Goal: Task Accomplishment & Management: Use online tool/utility

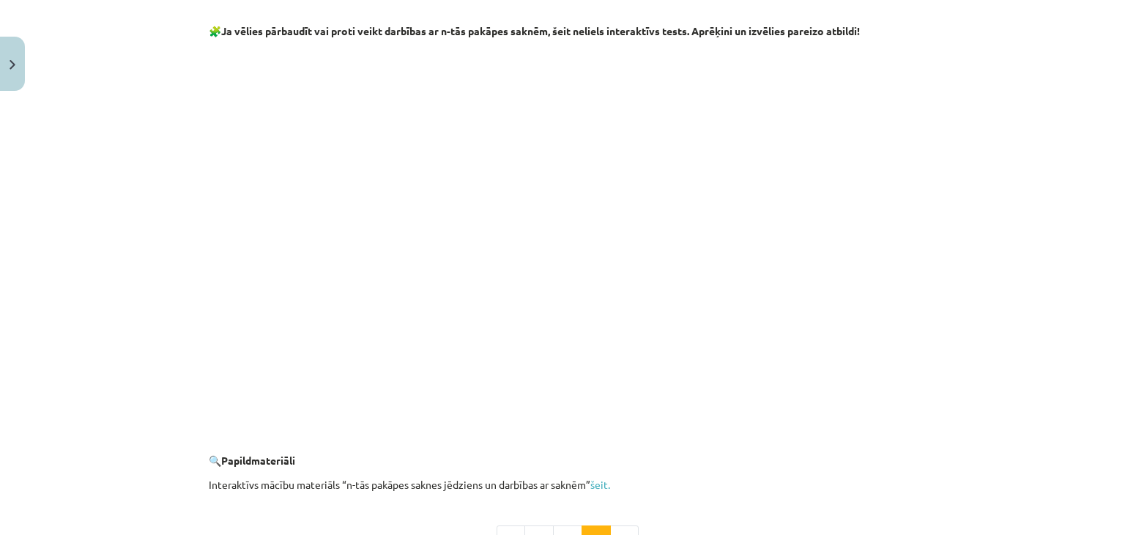
scroll to position [2659, 0]
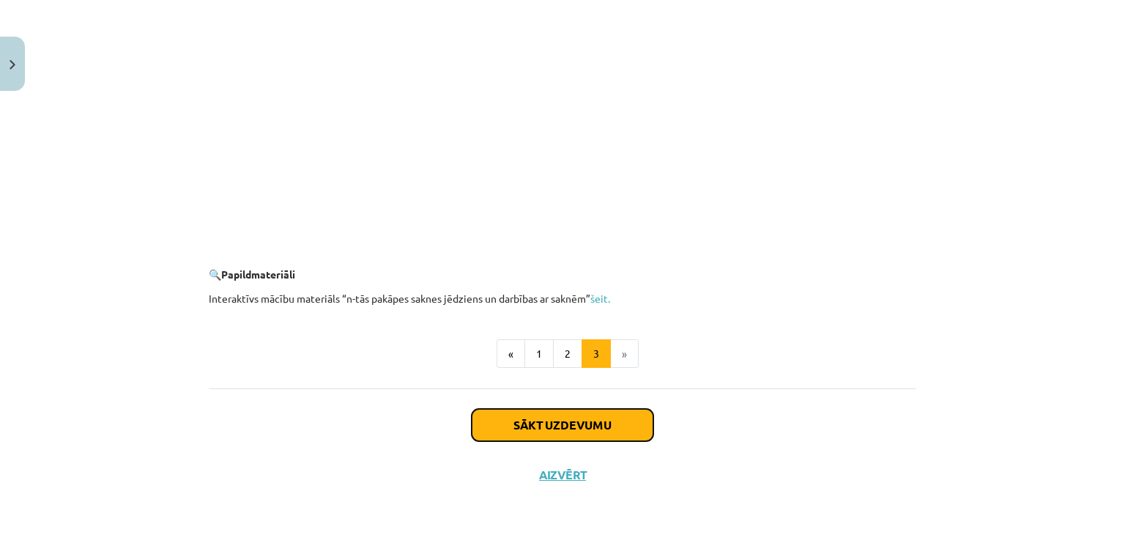
click at [591, 418] on button "Sākt uzdevumu" at bounding box center [563, 425] width 182 height 32
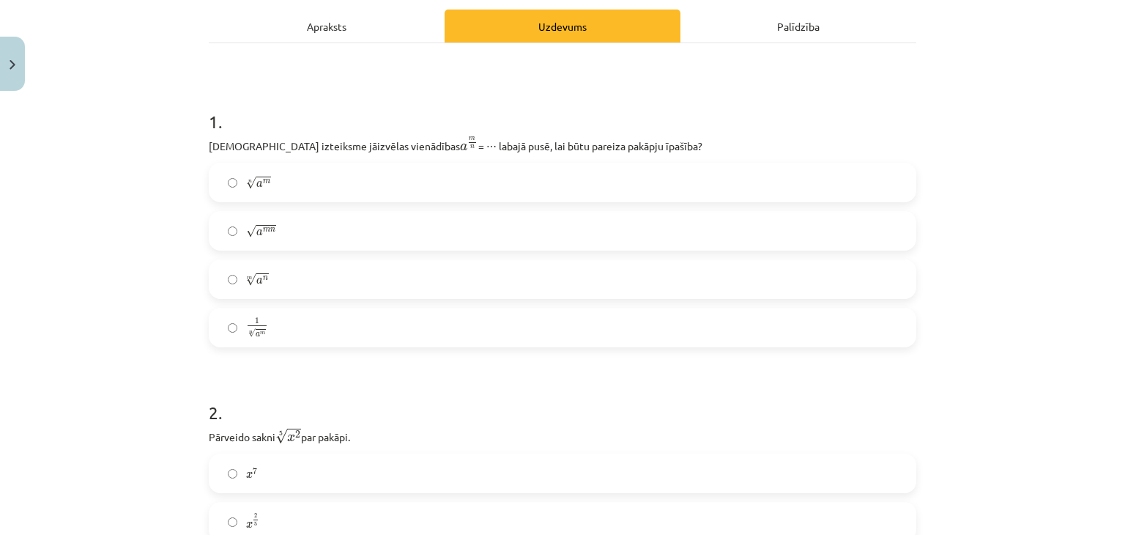
scroll to position [211, 0]
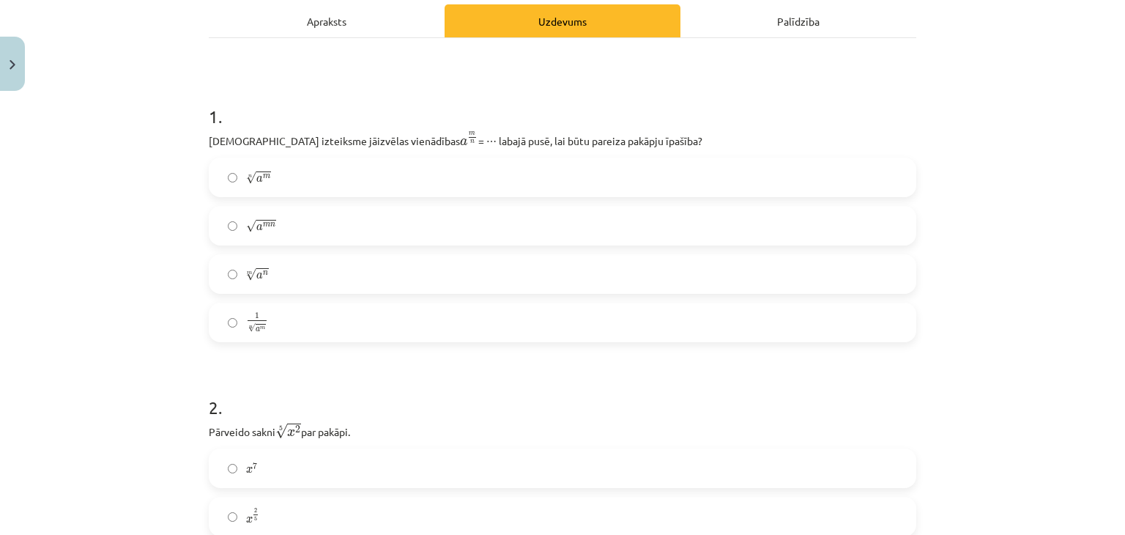
click at [767, 154] on div "1 . [DEMOGRAPHIC_DATA] izteiksme jāizvēlas vienādības a m n a m n = ⋯ labajā pu…" at bounding box center [563, 212] width 708 height 262
click at [750, 203] on div "n √ a m a m n √ a m n a m n m √ a n a n m 1 n √ a m 1 a m n" at bounding box center [563, 250] width 708 height 185
click at [270, 181] on label "n √ a m a m n" at bounding box center [562, 177] width 705 height 37
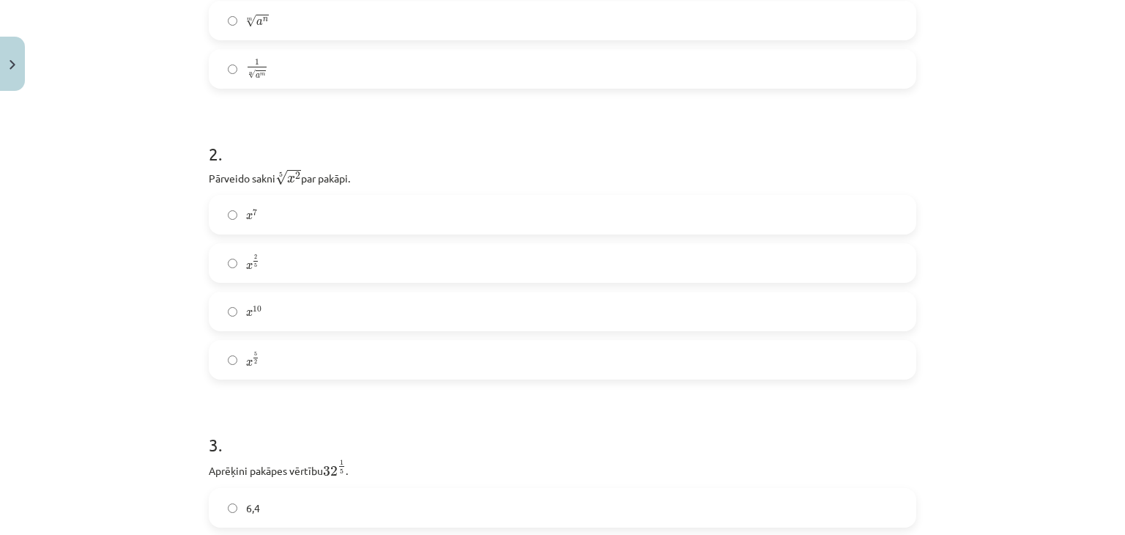
scroll to position [473, 0]
click at [401, 245] on label "x 2 5 x 2 5" at bounding box center [562, 254] width 705 height 37
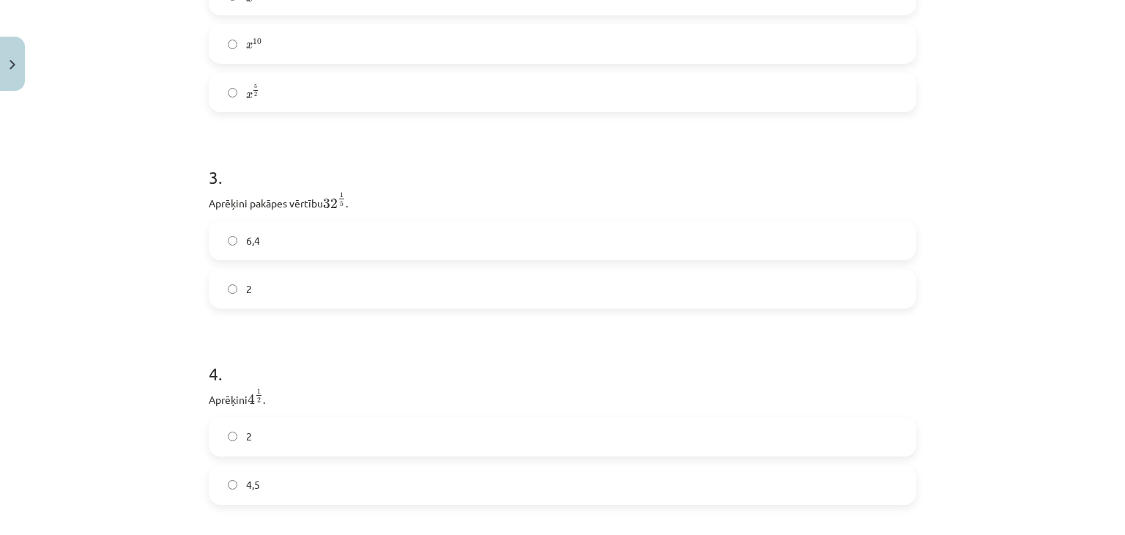
scroll to position [754, 0]
click at [838, 258] on label "2" at bounding box center [562, 266] width 705 height 37
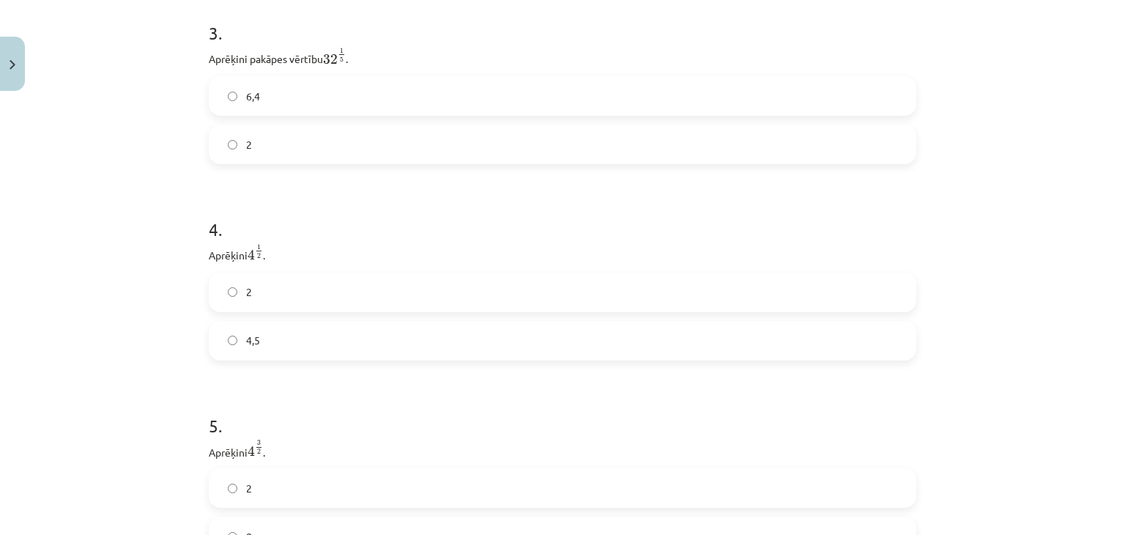
scroll to position [885, 0]
click at [730, 294] on label "2" at bounding box center [562, 283] width 705 height 37
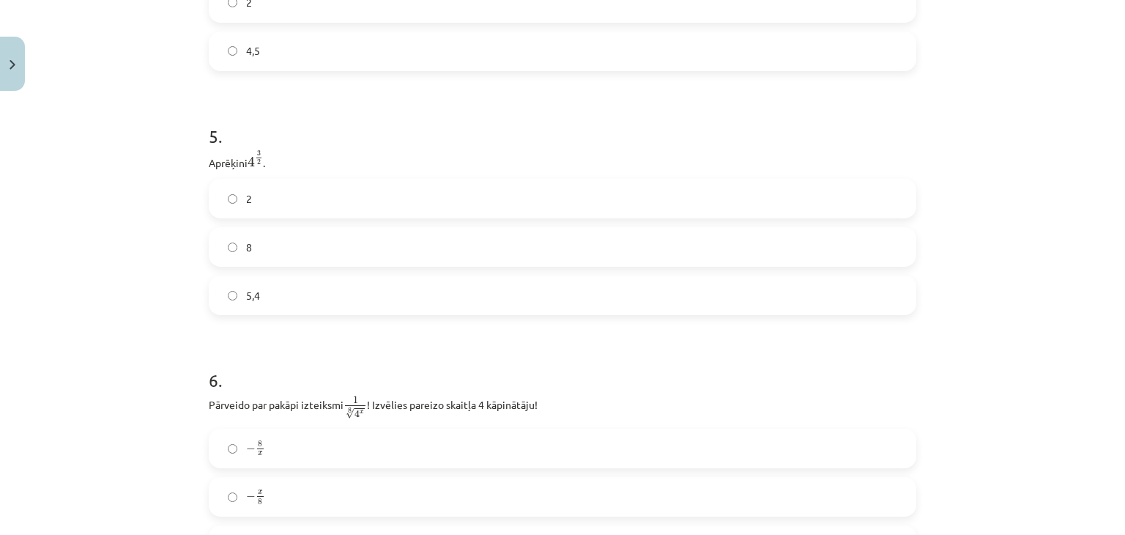
scroll to position [1160, 0]
click at [803, 258] on label "8" at bounding box center [562, 252] width 705 height 37
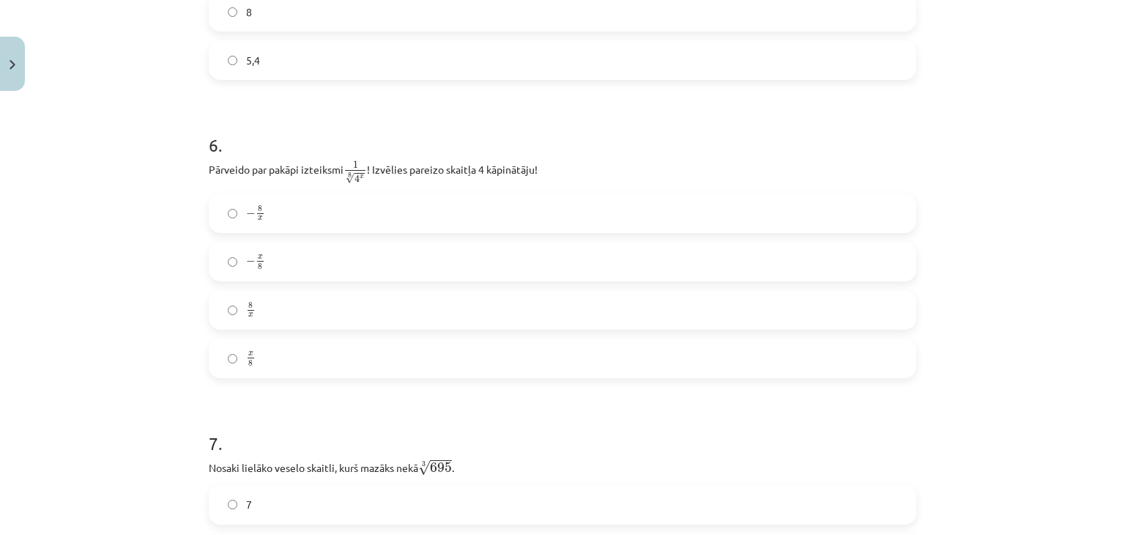
scroll to position [1388, 0]
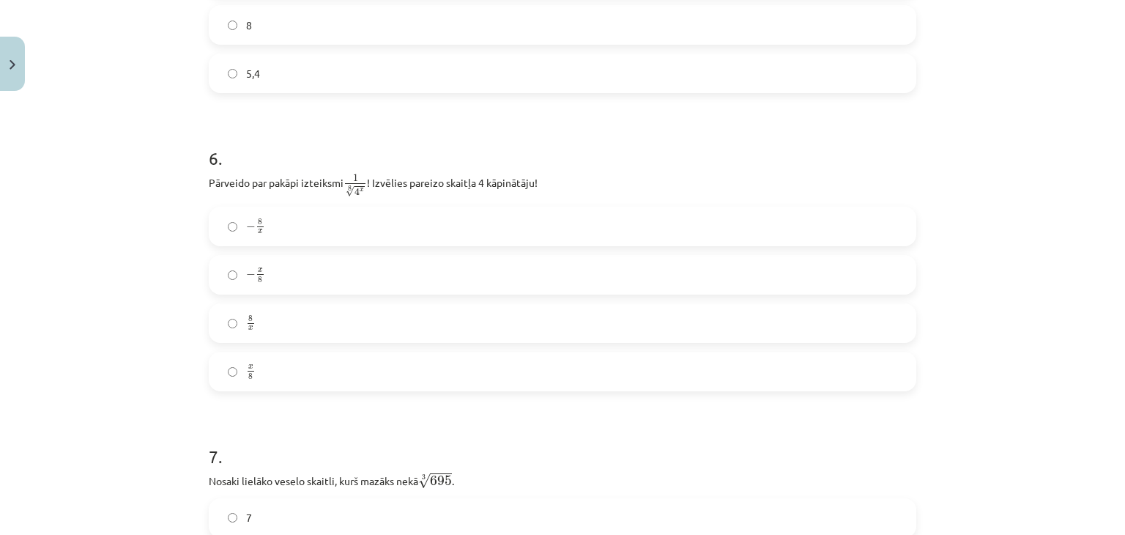
click at [371, 274] on label "− x 8 − x 8" at bounding box center [562, 274] width 705 height 37
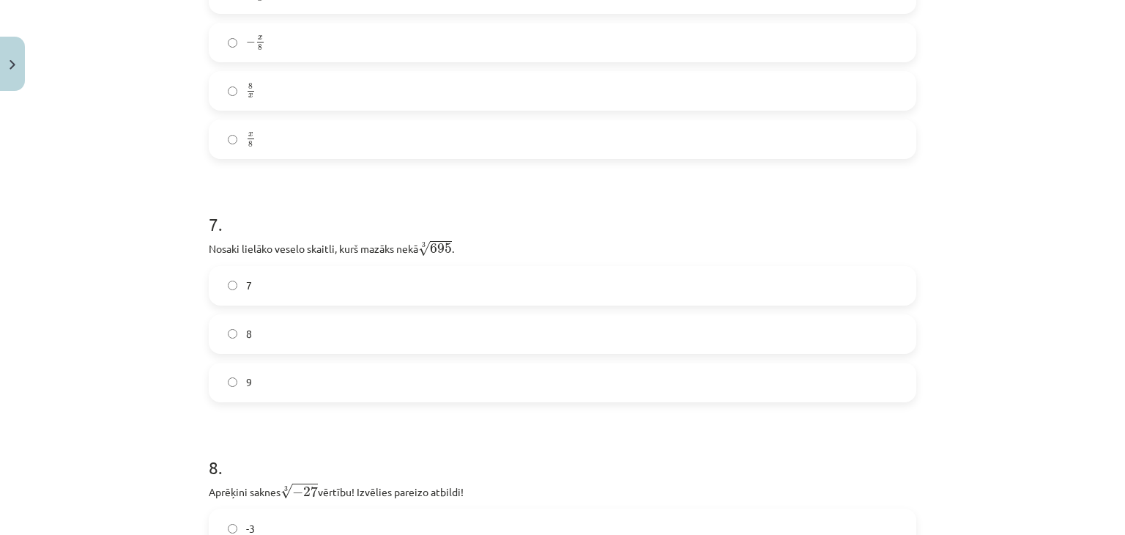
scroll to position [1624, 0]
click at [423, 340] on label "8" at bounding box center [562, 329] width 705 height 37
click at [419, 301] on div "7" at bounding box center [563, 282] width 708 height 40
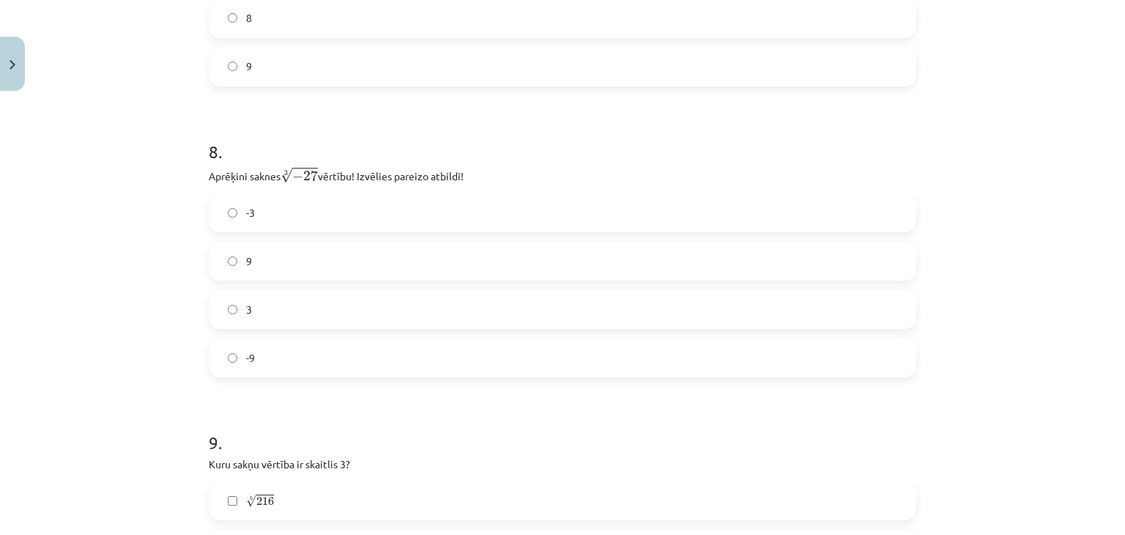
scroll to position [1940, 0]
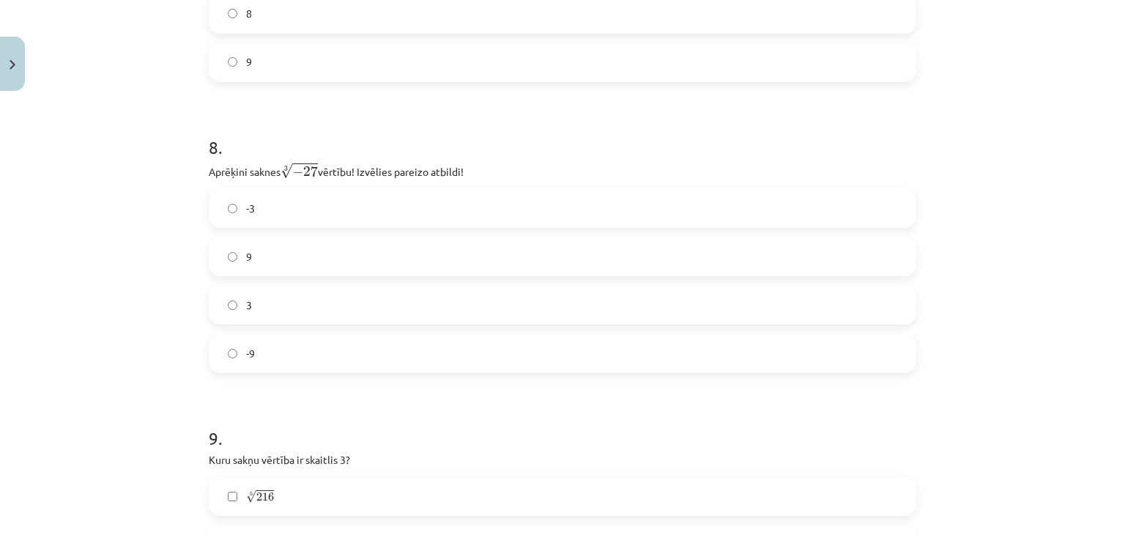
click at [738, 211] on label "-3" at bounding box center [562, 208] width 705 height 37
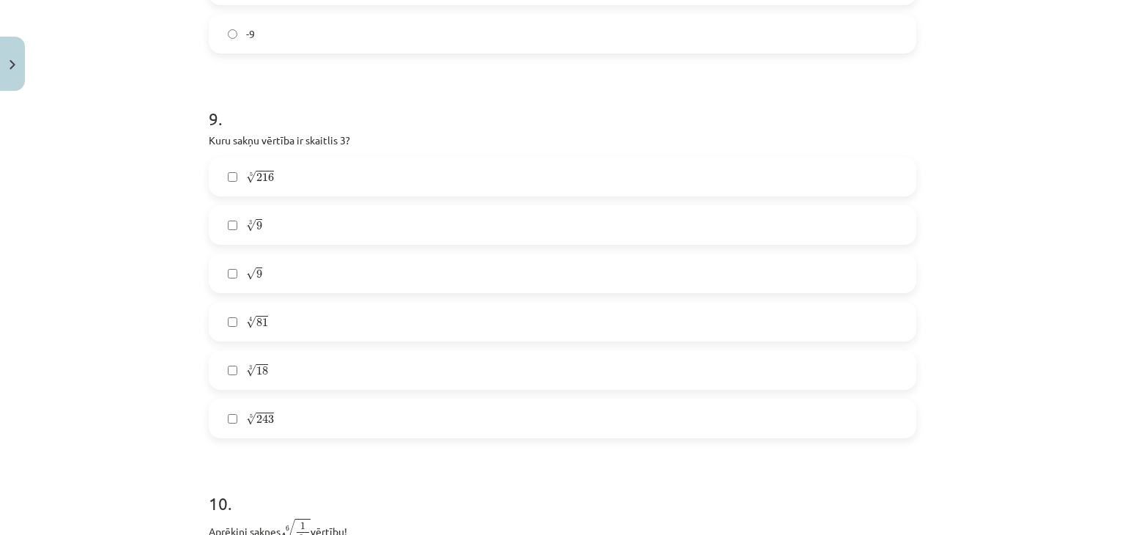
scroll to position [2268, 0]
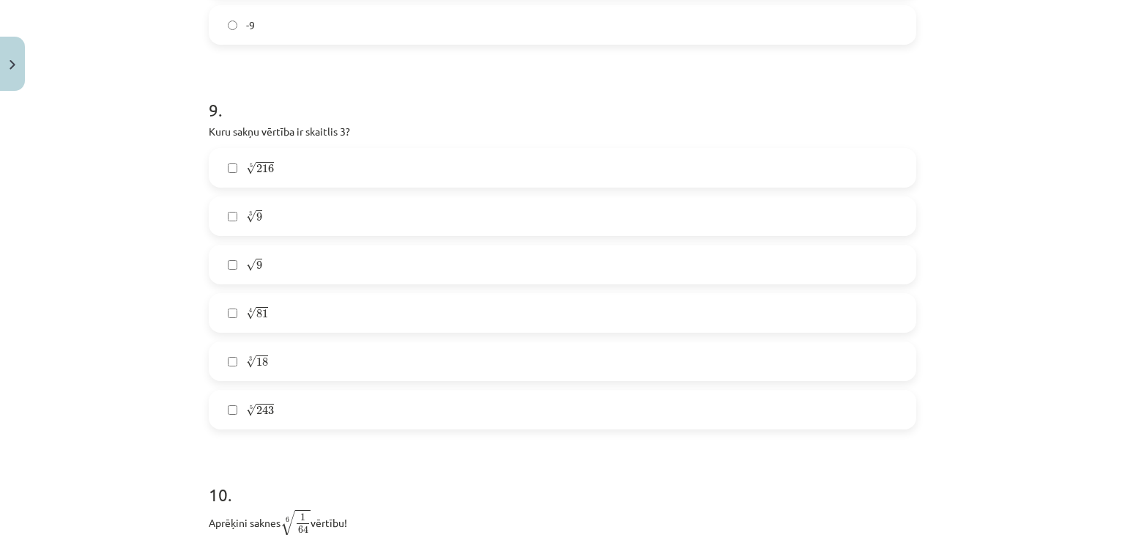
click at [735, 270] on label "√ 9 9" at bounding box center [562, 264] width 705 height 37
click at [601, 322] on label "4 √ 81 81 4" at bounding box center [562, 313] width 705 height 37
click at [604, 421] on label "5 √ 243 243 5" at bounding box center [562, 409] width 705 height 37
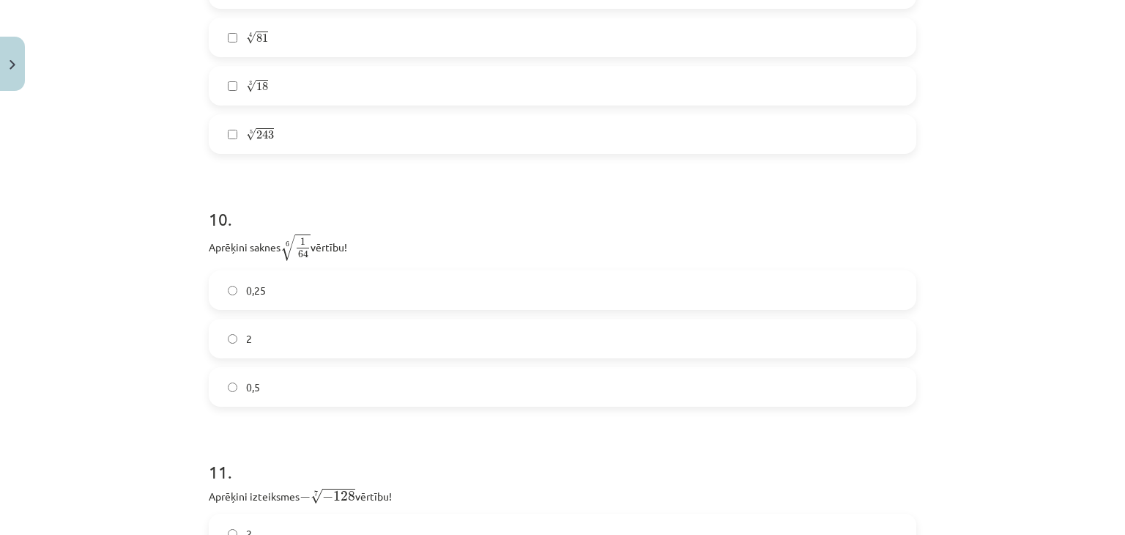
scroll to position [2549, 0]
click at [580, 386] on label "0,5" at bounding box center [562, 381] width 705 height 37
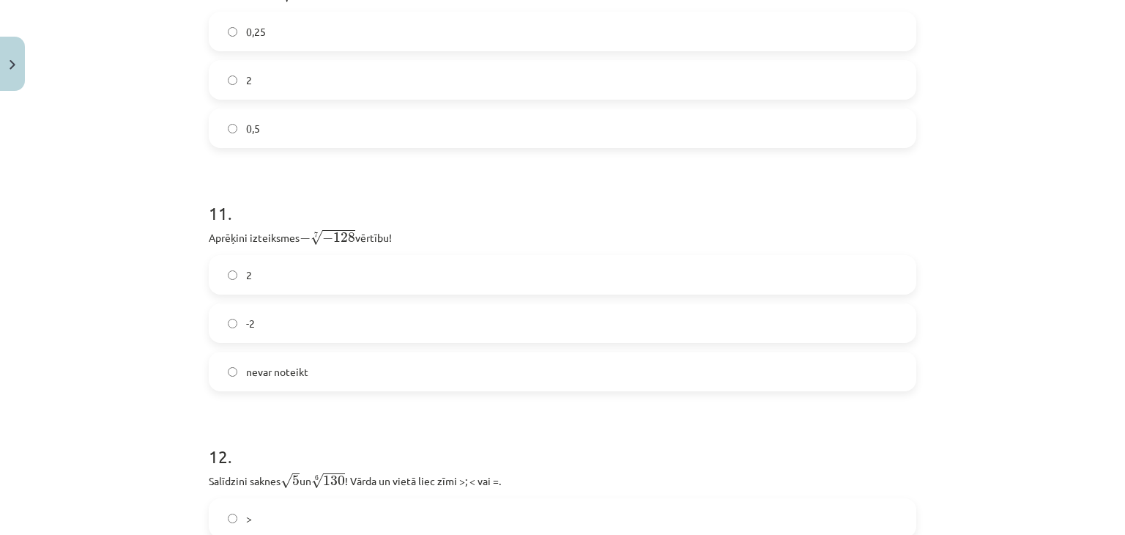
scroll to position [2807, 0]
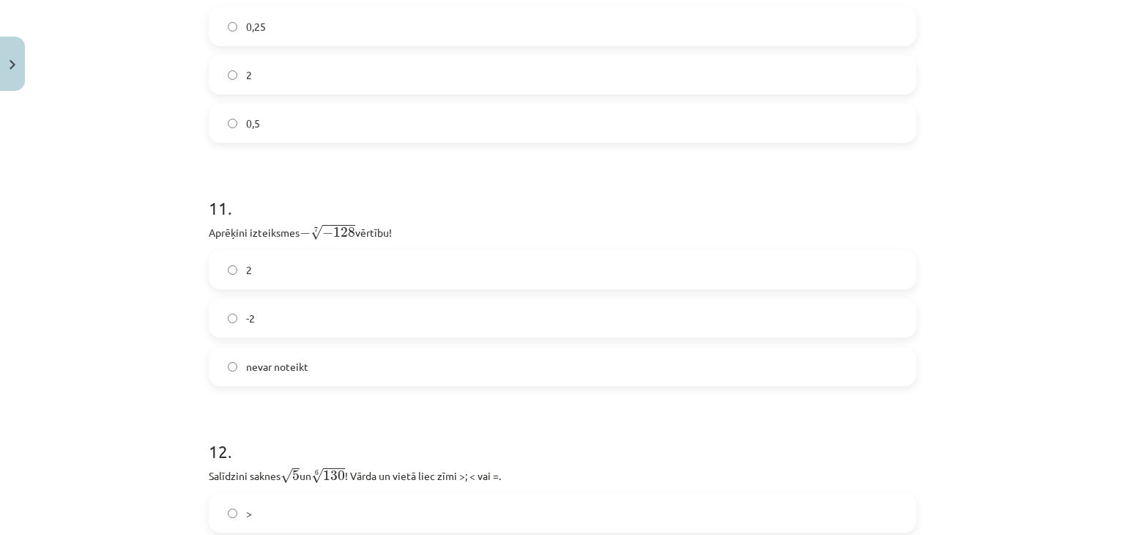
click at [784, 288] on label "2" at bounding box center [562, 269] width 705 height 37
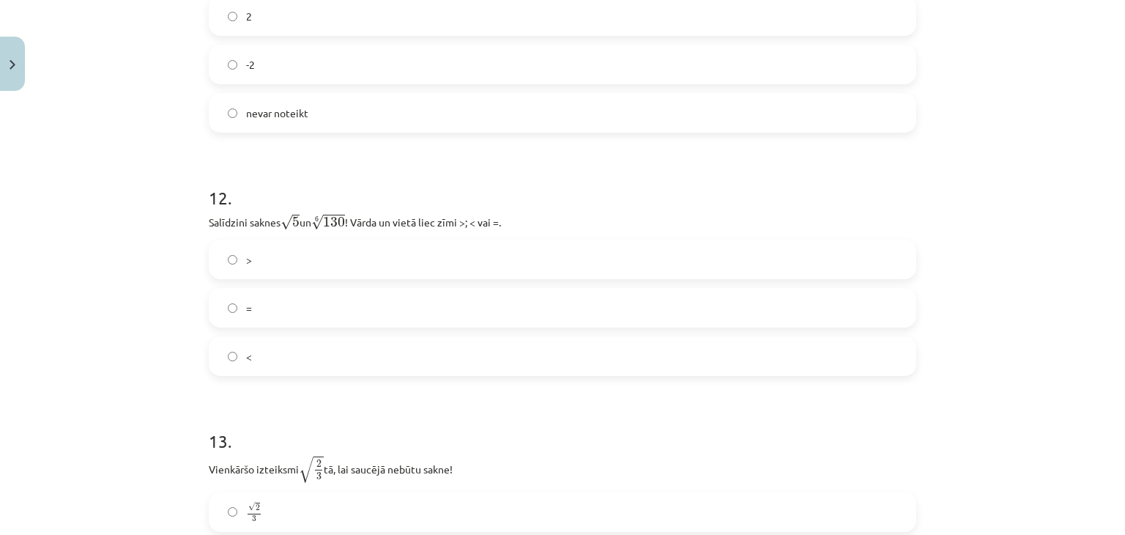
scroll to position [3096, 0]
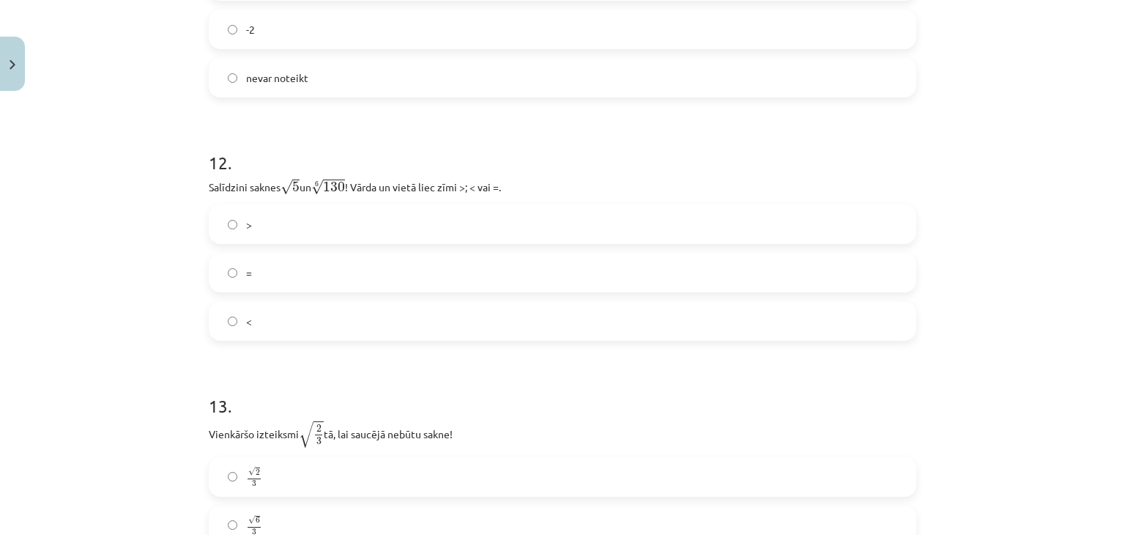
click at [726, 336] on label "<" at bounding box center [562, 321] width 705 height 37
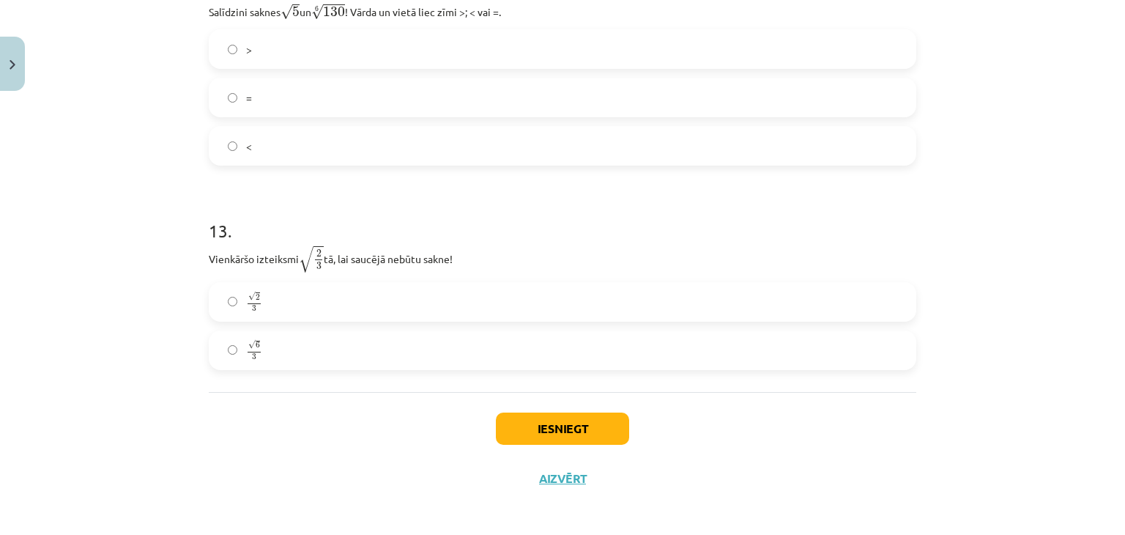
scroll to position [3278, 0]
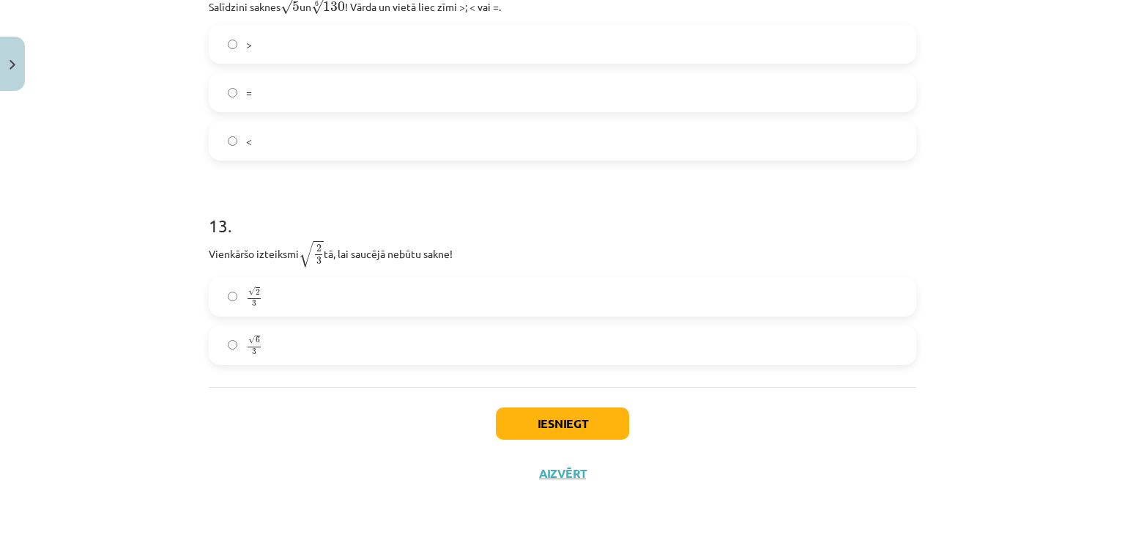
click at [696, 349] on label "√ 6 3 6 3" at bounding box center [562, 345] width 705 height 37
click at [569, 411] on button "Iesniegt" at bounding box center [562, 423] width 133 height 32
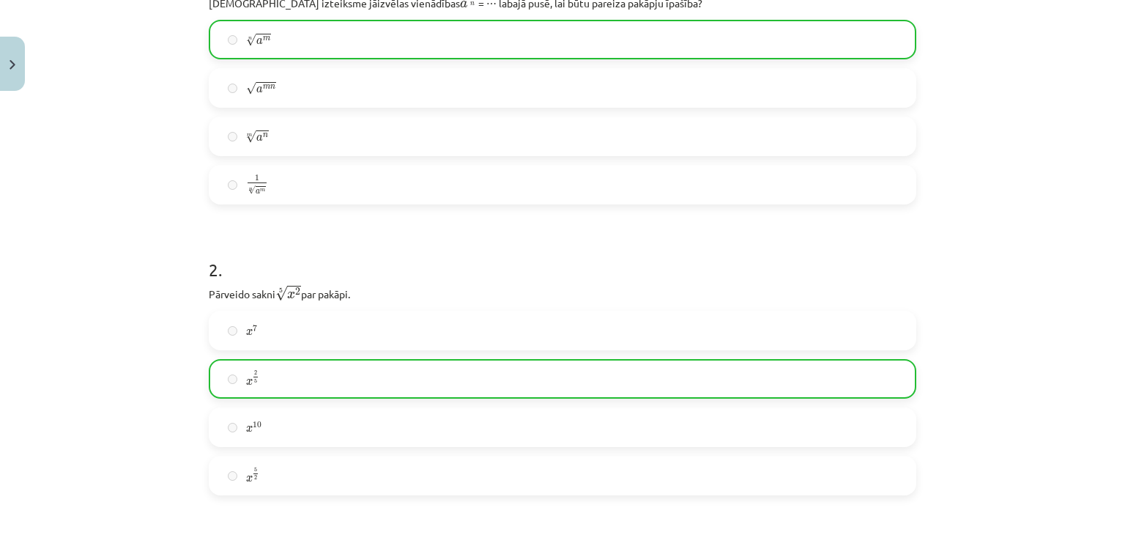
scroll to position [330, 0]
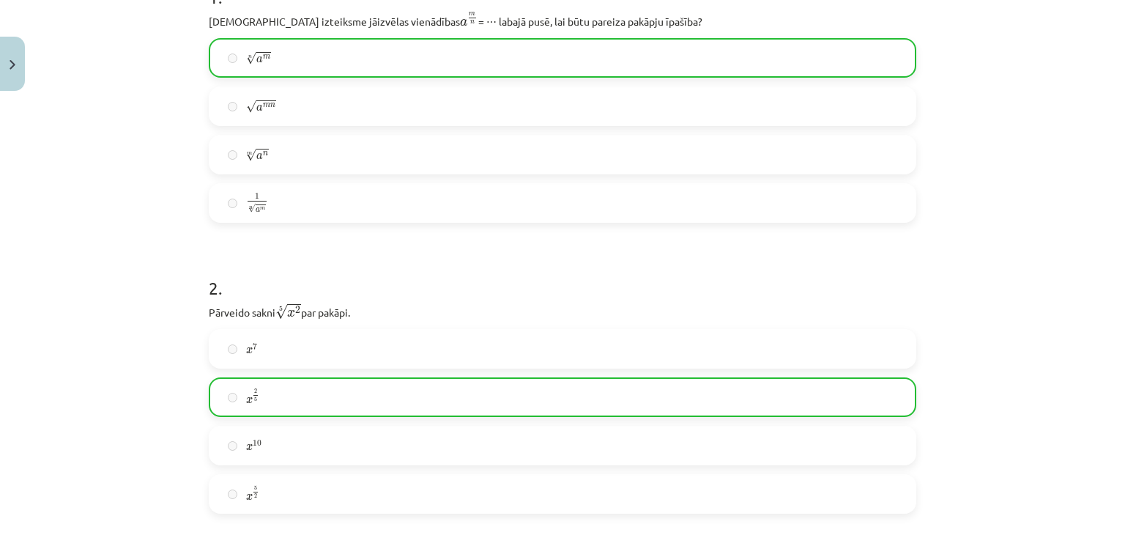
drag, startPoint x: 1109, startPoint y: 91, endPoint x: 1112, endPoint y: 81, distance: 10.0
click at [1112, 81] on div "Mācību tēma: Matemātikas i - 12. klases 1. ieskaites mācību materiāls (ab) #4 📝…" at bounding box center [562, 267] width 1125 height 535
drag, startPoint x: 1113, startPoint y: 83, endPoint x: 1119, endPoint y: 65, distance: 18.8
click at [1119, 65] on div "Mācību tēma: Matemātikas i - 12. klases 1. ieskaites mācību materiāls (ab) #4 📝…" at bounding box center [562, 267] width 1125 height 535
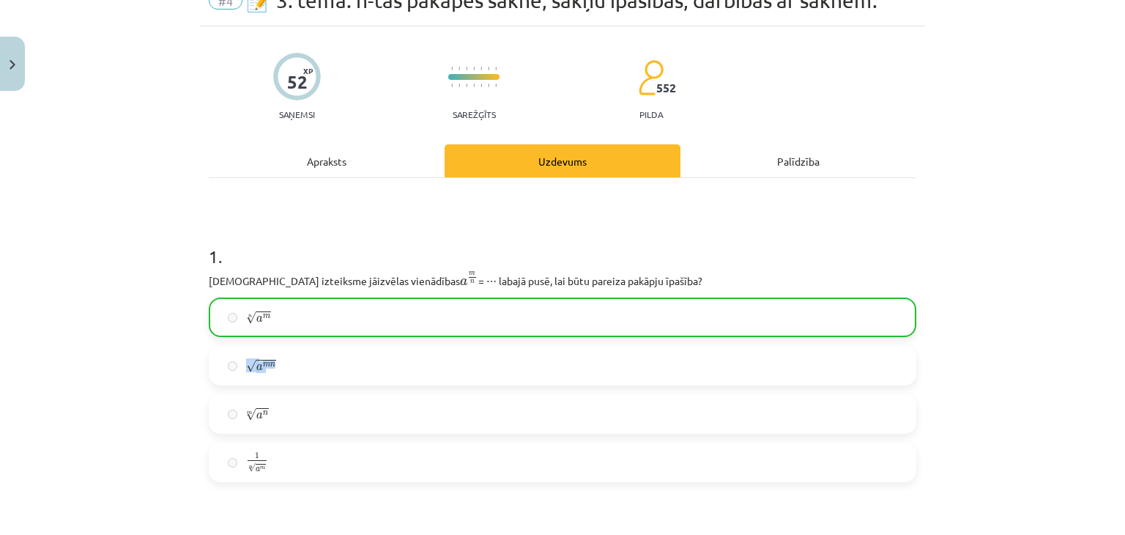
scroll to position [0, 0]
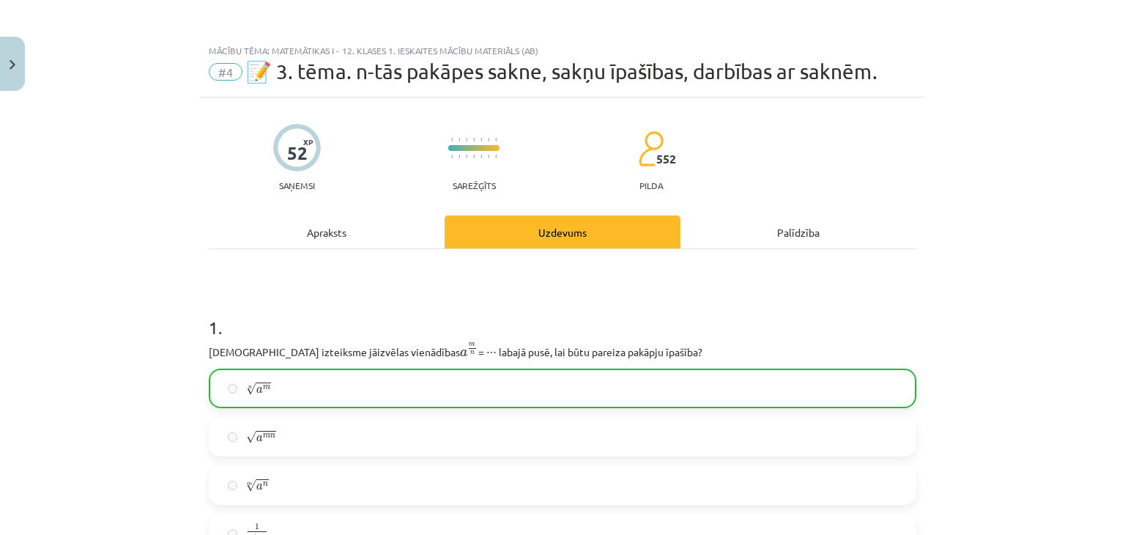
click at [1024, 210] on div "Mācību tēma: Matemātikas i - 12. klases 1. ieskaites mācību materiāls (ab) #4 📝…" at bounding box center [562, 267] width 1125 height 535
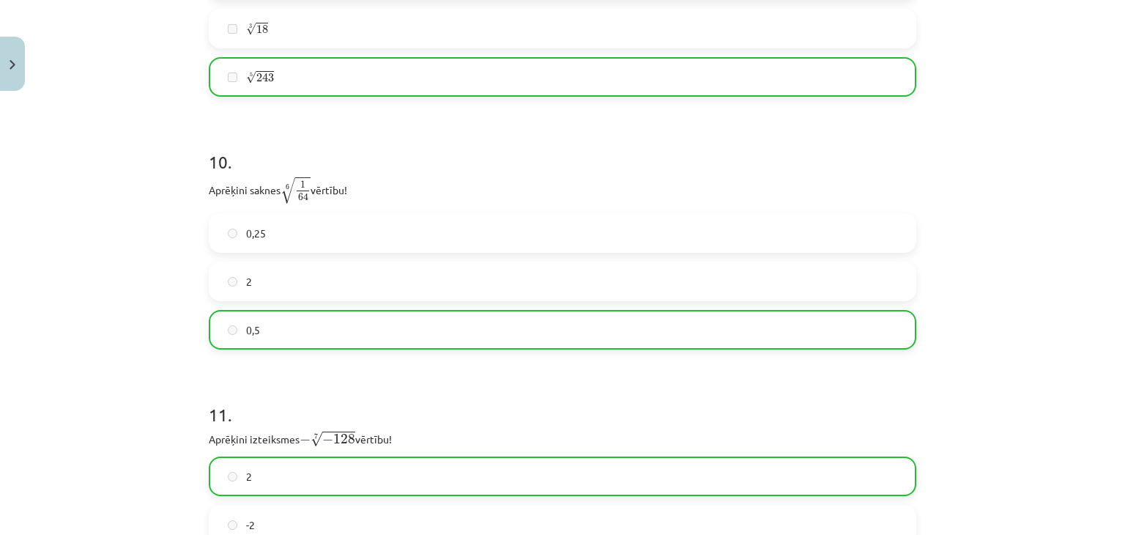
scroll to position [3324, 0]
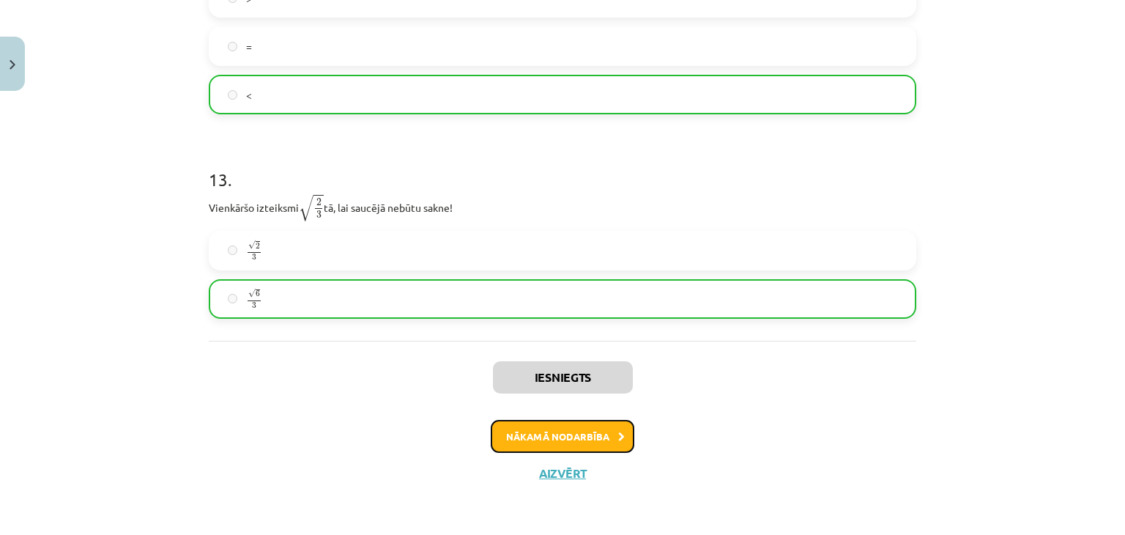
click at [527, 431] on button "Nākamā nodarbība" at bounding box center [563, 437] width 144 height 34
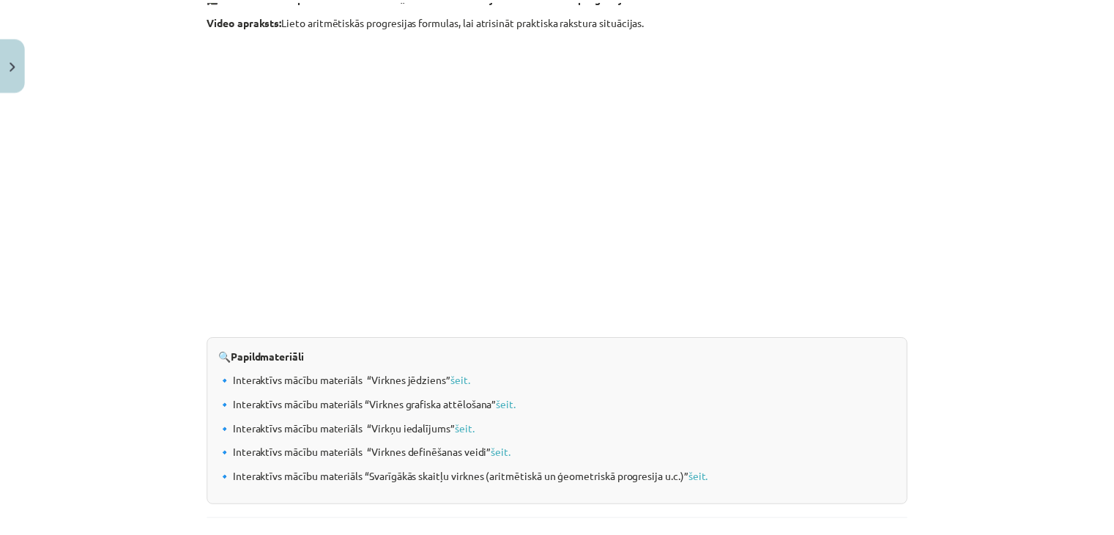
scroll to position [1518, 0]
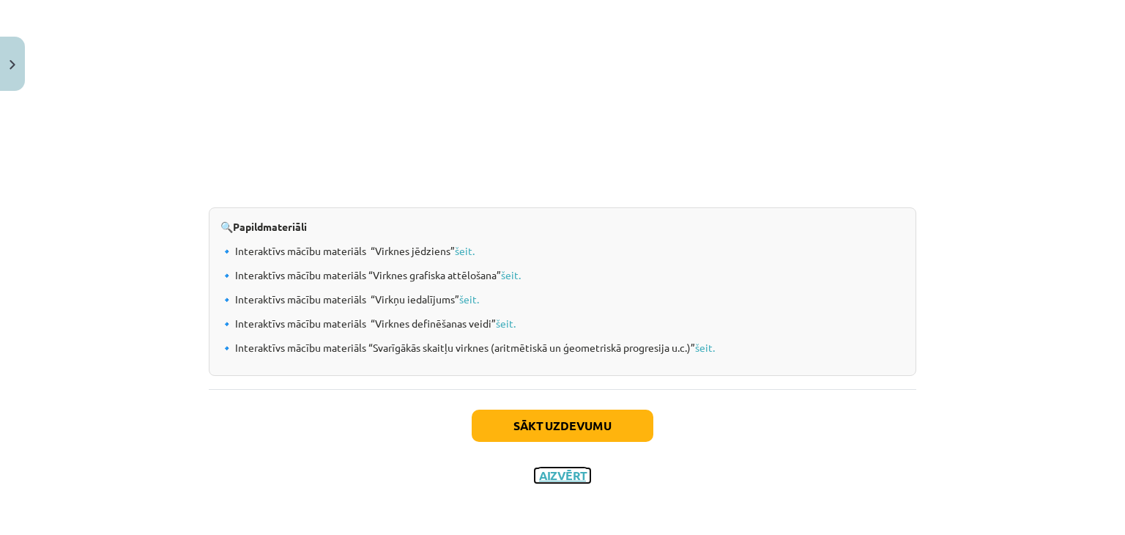
click at [570, 475] on button "Aizvērt" at bounding box center [563, 475] width 56 height 15
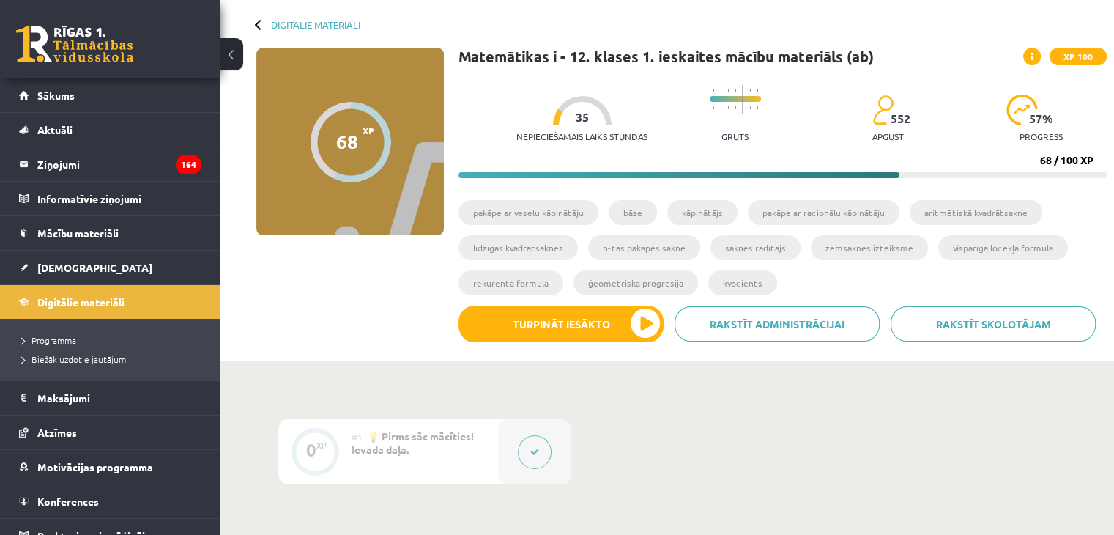
scroll to position [73, 0]
